Goal: Transaction & Acquisition: Purchase product/service

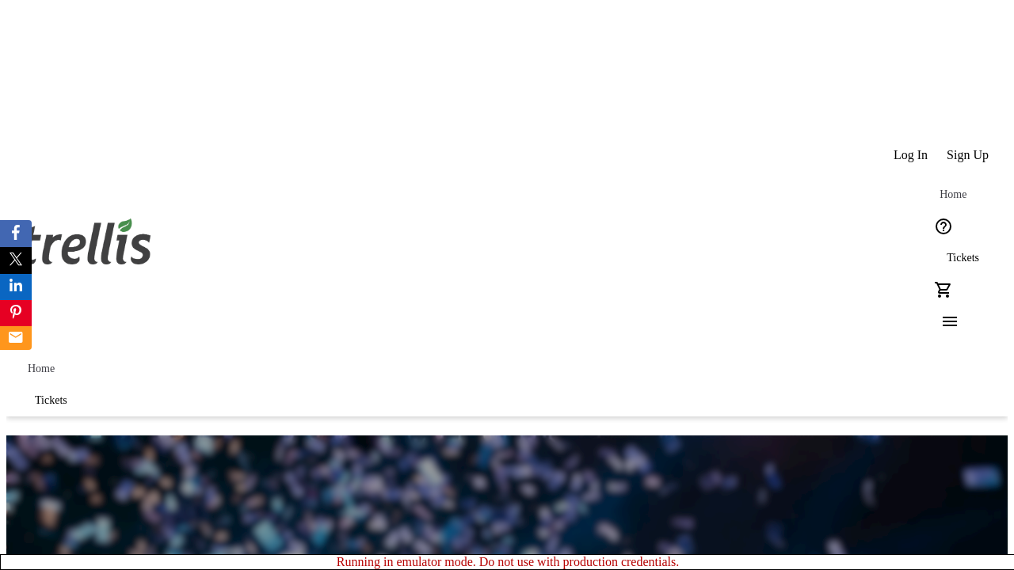
click at [947, 252] on span "Tickets" at bounding box center [963, 258] width 32 height 13
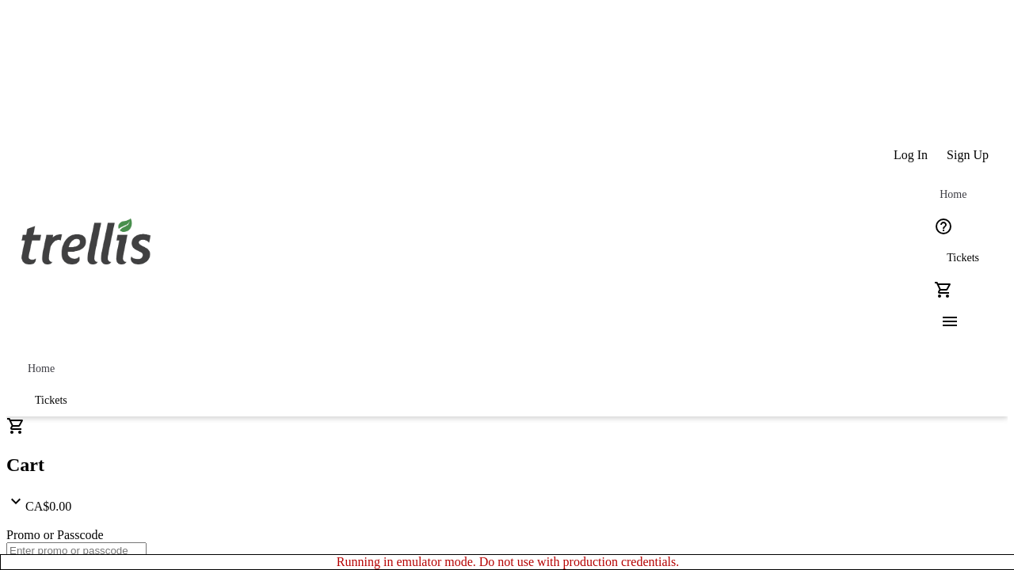
type input "1"
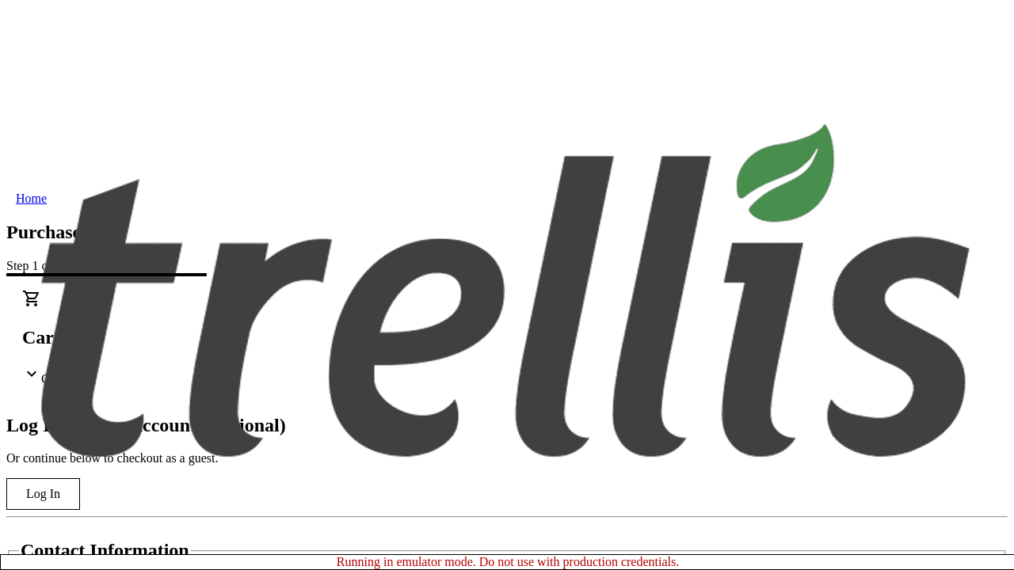
type input "[PERSON_NAME][EMAIL_ADDRESS][PERSON_NAME][DOMAIN_NAME]"
type input "[PERSON_NAME]"
